Goal: Check status

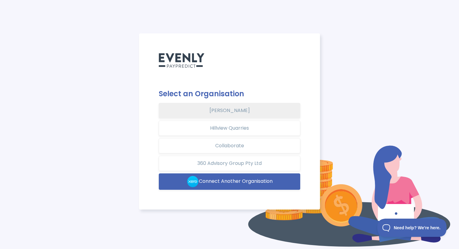
click at [227, 109] on button "[PERSON_NAME]" at bounding box center [230, 110] width 142 height 15
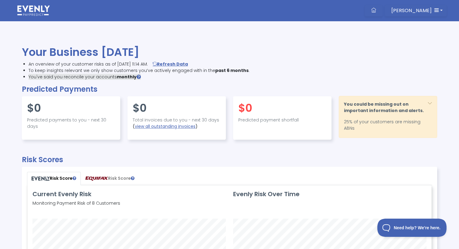
scroll to position [133, 404]
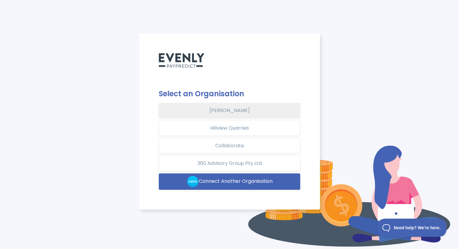
click at [235, 111] on button "[PERSON_NAME]" at bounding box center [230, 110] width 142 height 15
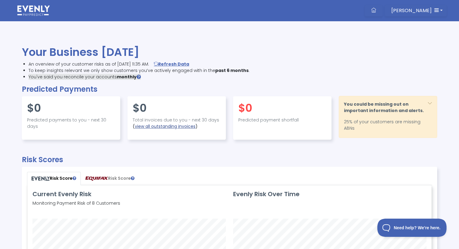
click at [182, 126] on link "view all outstanding invoices" at bounding box center [165, 126] width 61 height 6
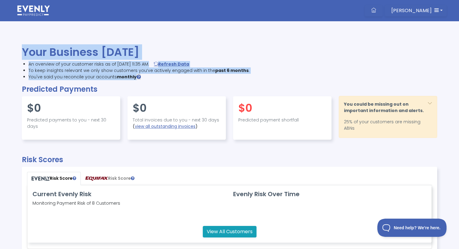
drag, startPoint x: 162, startPoint y: 91, endPoint x: 197, endPoint y: 96, distance: 34.7
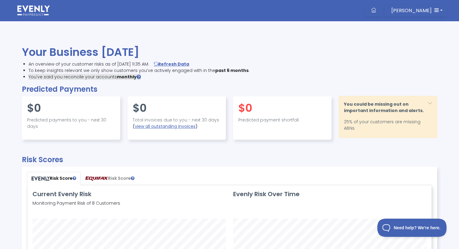
click at [333, 66] on li "An overview of your customer risks as of September 22nd 2025, 11:35 AM. Refresh…" at bounding box center [232, 64] width 406 height 6
